Goal: Navigation & Orientation: Find specific page/section

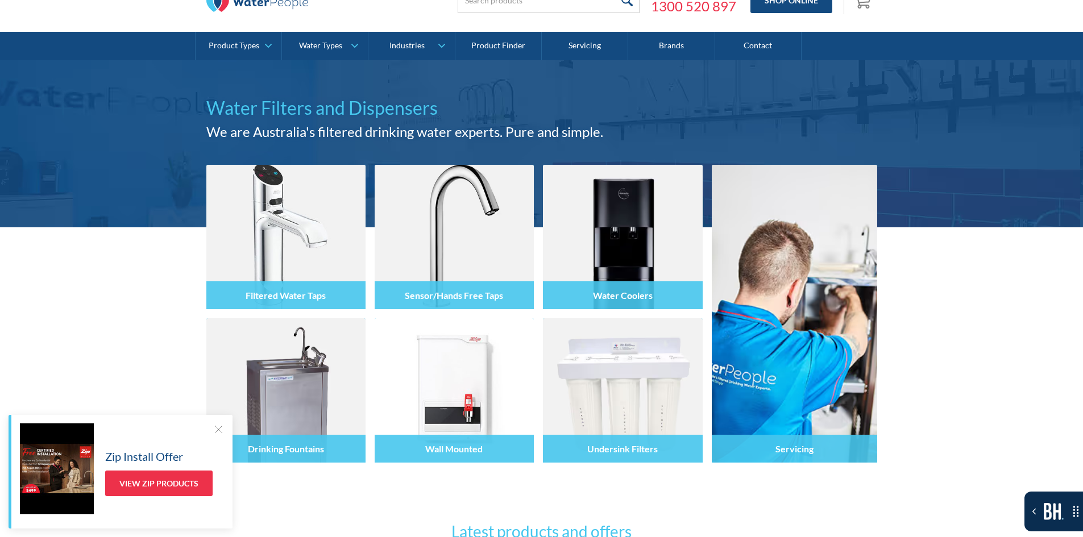
scroll to position [57, 0]
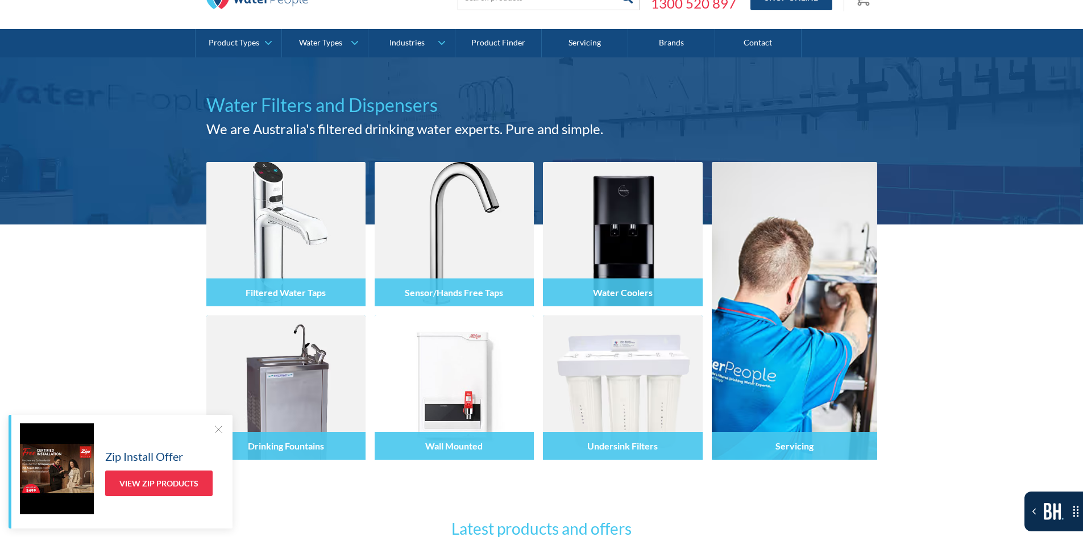
drag, startPoint x: 194, startPoint y: 305, endPoint x: 151, endPoint y: 305, distance: 43.2
click at [151, 305] on div "Filtered Water Taps Sensor/Hands Free Taps Water Coolers Drinking Fountains Wal…" at bounding box center [541, 373] width 1083 height 298
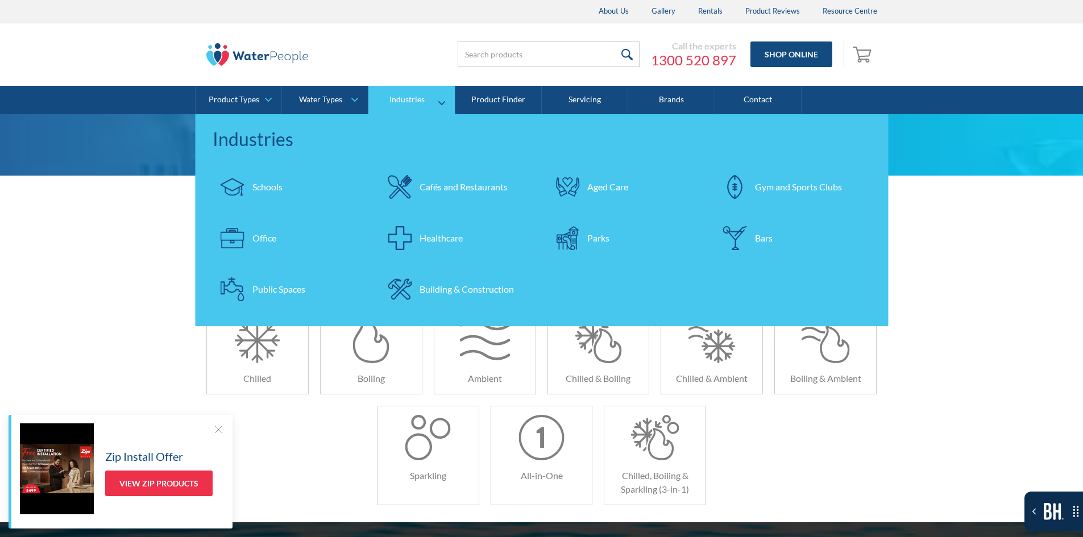
click at [409, 91] on link "Industries" at bounding box center [411, 100] width 86 height 28
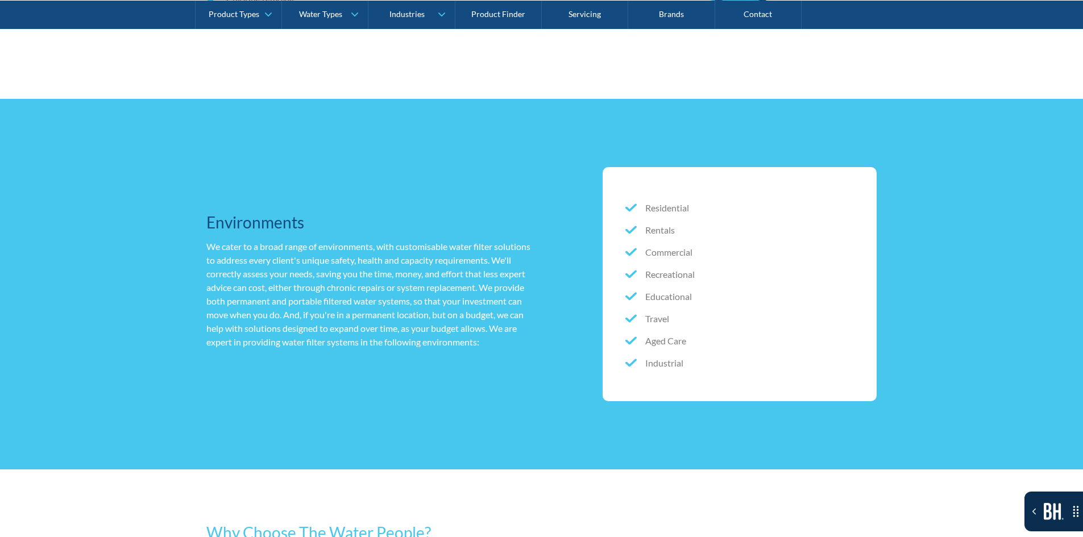
scroll to position [1063, 0]
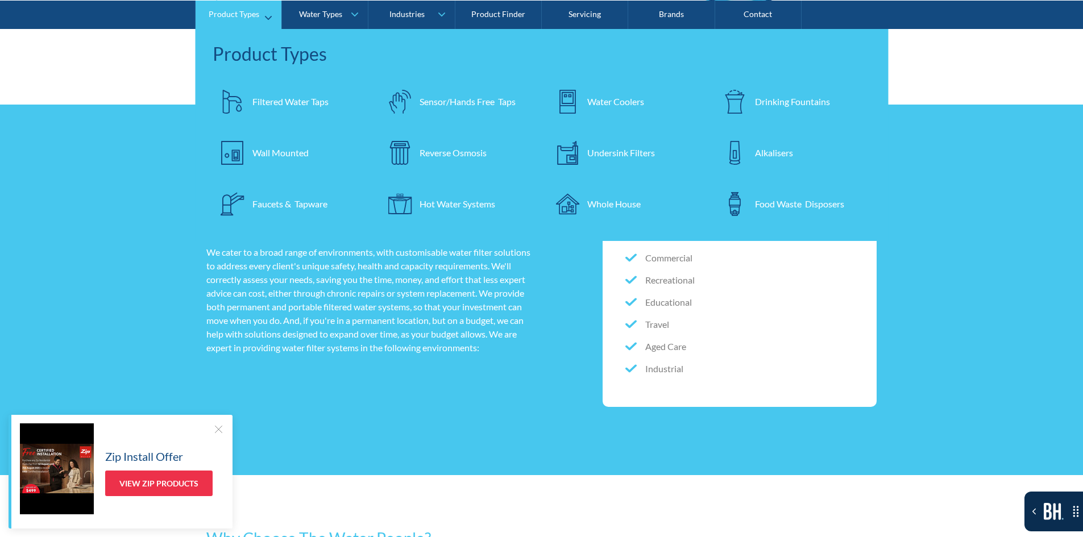
click at [428, 115] on link "Sensor/Hands Free Taps" at bounding box center [458, 101] width 156 height 40
click at [438, 101] on div "Sensor/Hands Free Taps" at bounding box center [467, 101] width 96 height 14
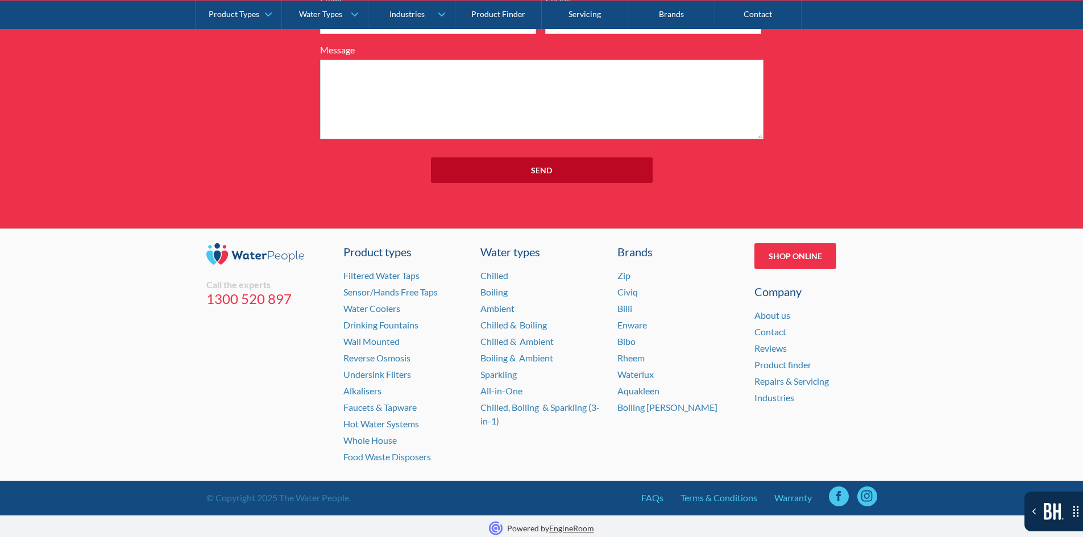
scroll to position [8655, 0]
